Goal: Find specific page/section: Find specific page/section

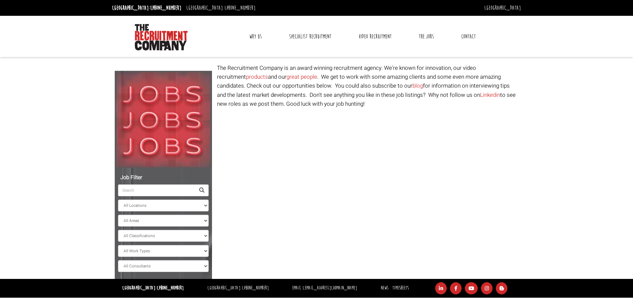
select select "[GEOGRAPHIC_DATA]"
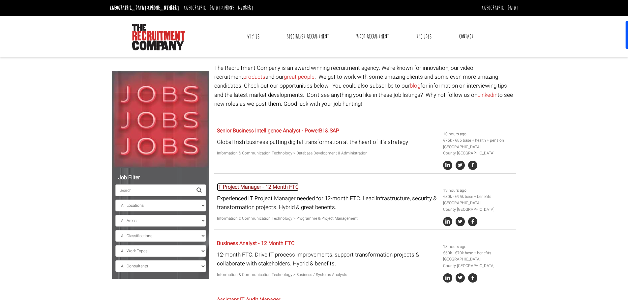
click at [273, 186] on link "IT Project Manager - 12 Month FTC" at bounding box center [258, 187] width 82 height 8
